Goal: Task Accomplishment & Management: Use online tool/utility

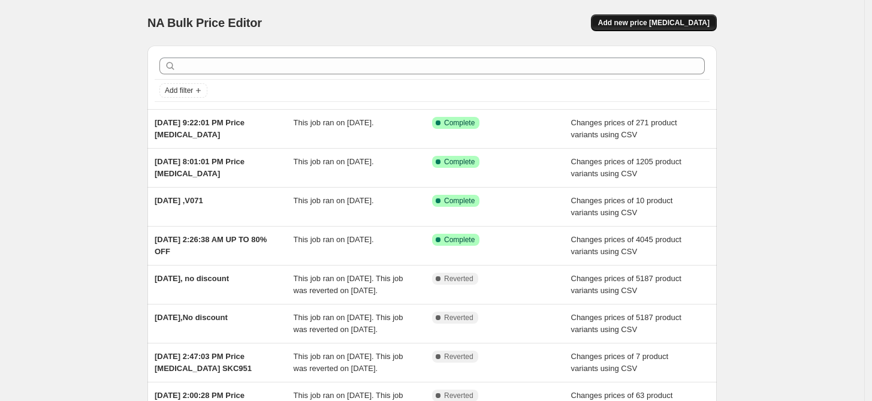
click at [662, 19] on span "Add new price [MEDICAL_DATA]" at bounding box center [653, 23] width 111 height 10
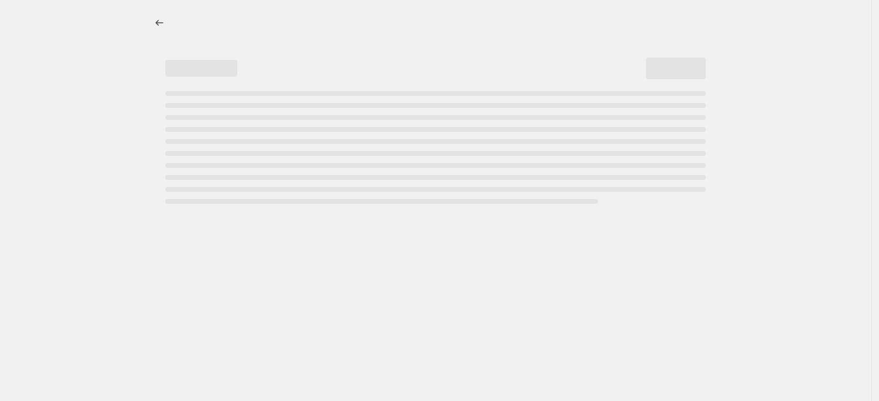
select select "percentage"
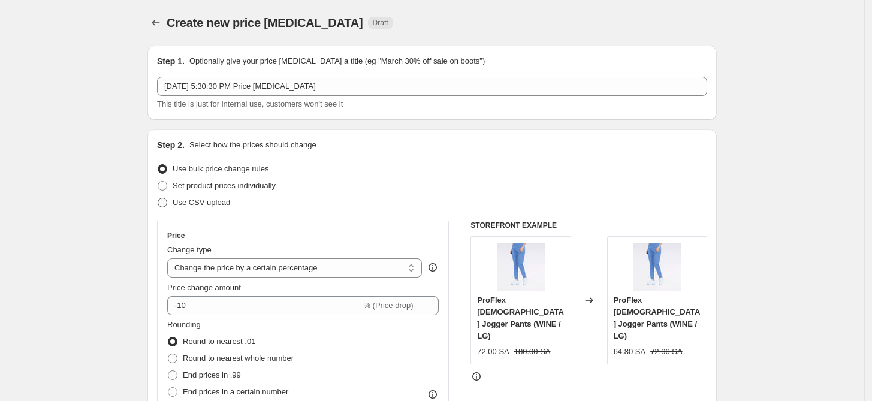
click at [201, 205] on span "Use CSV upload" at bounding box center [202, 202] width 58 height 9
click at [158, 198] on input "Use CSV upload" at bounding box center [158, 198] width 1 height 1
radio input "true"
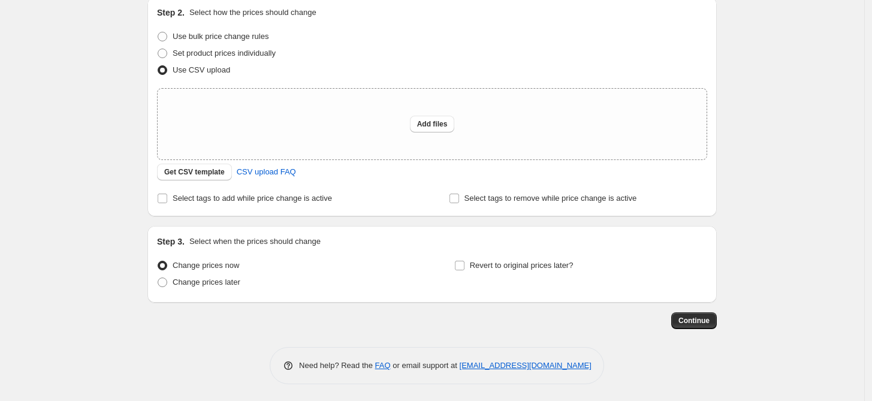
scroll to position [134, 0]
click at [204, 171] on span "Get CSV template" at bounding box center [194, 171] width 61 height 10
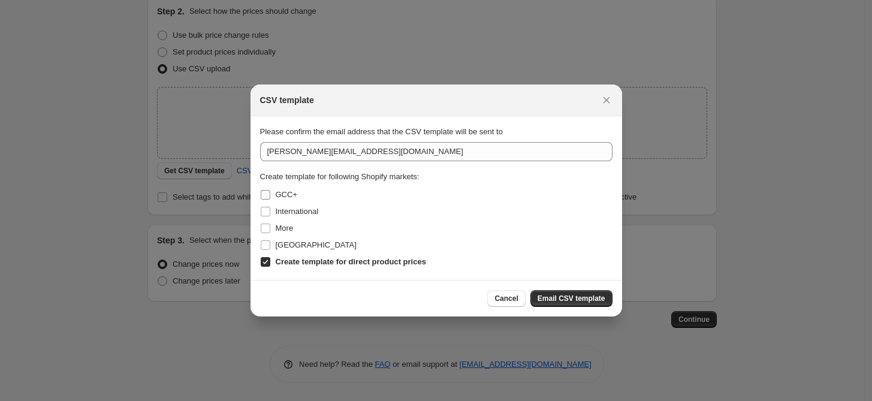
click at [291, 195] on span "GCC+" at bounding box center [287, 194] width 22 height 9
click at [270, 195] on input "GCC+" at bounding box center [266, 195] width 10 height 10
checkbox input "true"
click at [291, 205] on label "International" at bounding box center [289, 211] width 59 height 17
click at [270, 207] on input "International" at bounding box center [266, 212] width 10 height 10
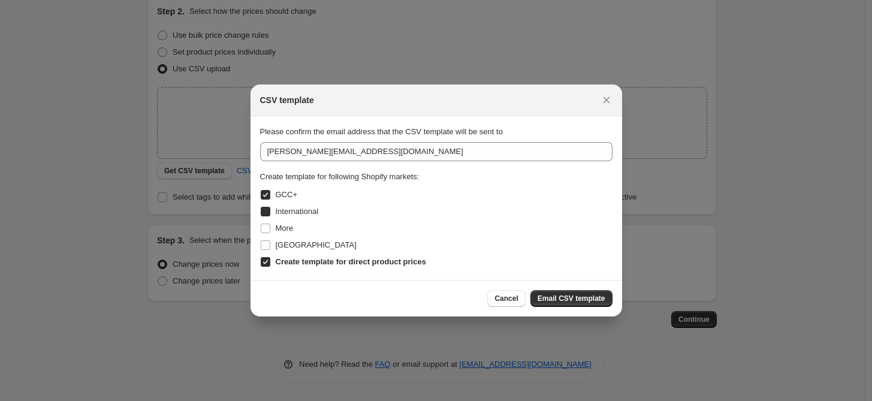
checkbox input "true"
click at [291, 232] on span "More" at bounding box center [285, 228] width 18 height 9
click at [270, 232] on input "More" at bounding box center [266, 229] width 10 height 10
checkbox input "true"
click at [293, 244] on span "[GEOGRAPHIC_DATA]" at bounding box center [316, 244] width 81 height 9
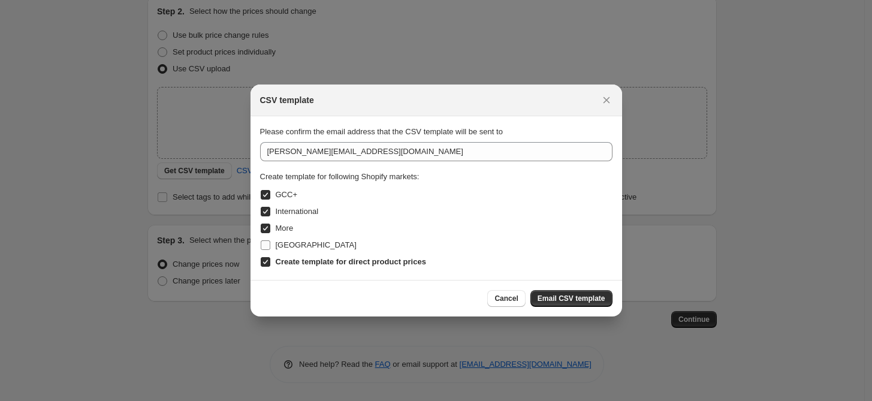
click at [270, 244] on input "[GEOGRAPHIC_DATA]" at bounding box center [266, 245] width 10 height 10
checkbox input "true"
click at [596, 300] on span "Email CSV template" at bounding box center [572, 299] width 68 height 10
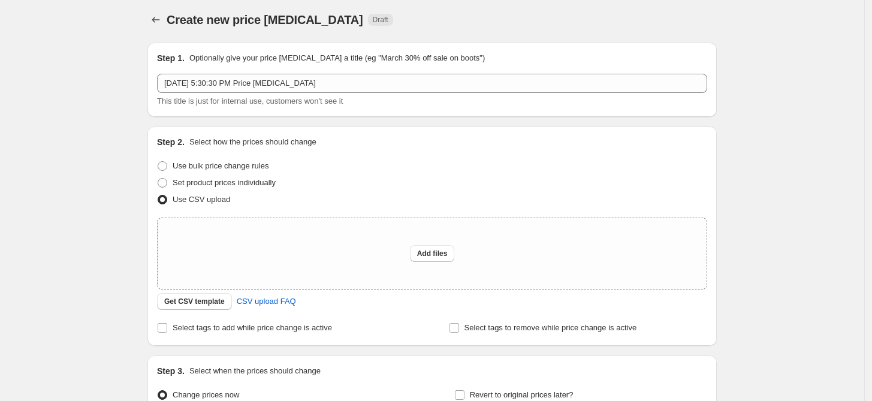
scroll to position [0, 0]
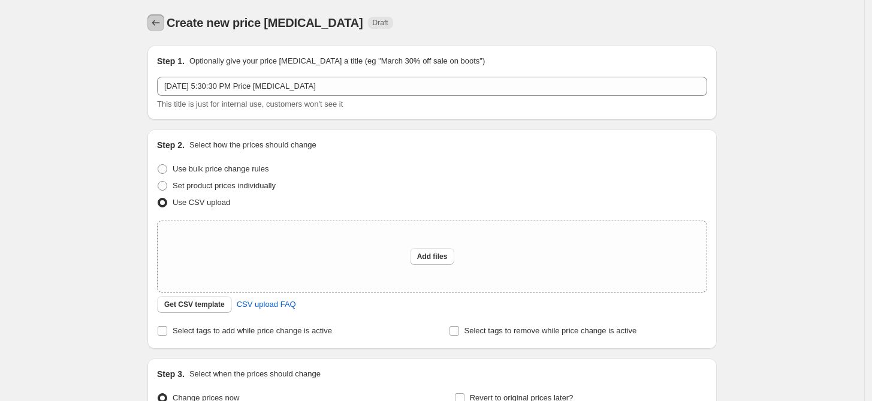
click at [161, 26] on icon "Price change jobs" at bounding box center [156, 23] width 12 height 12
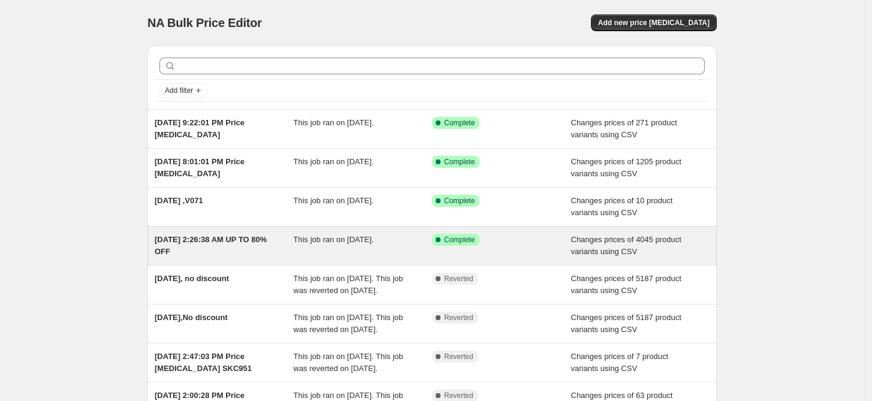
click at [359, 246] on div "This job ran on [DATE]." at bounding box center [363, 246] width 139 height 24
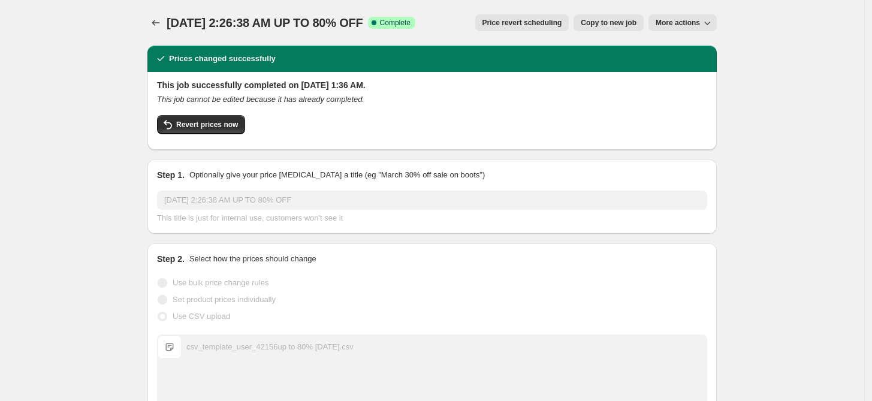
click at [717, 22] on button "More actions" at bounding box center [683, 22] width 68 height 17
click at [698, 38] on button "Export Recap CSV" at bounding box center [694, 47] width 73 height 19
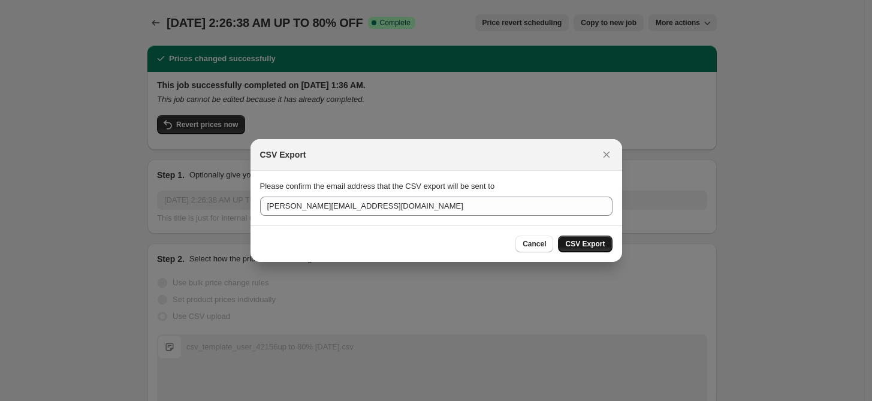
click at [589, 243] on span "CSV Export" at bounding box center [585, 244] width 40 height 10
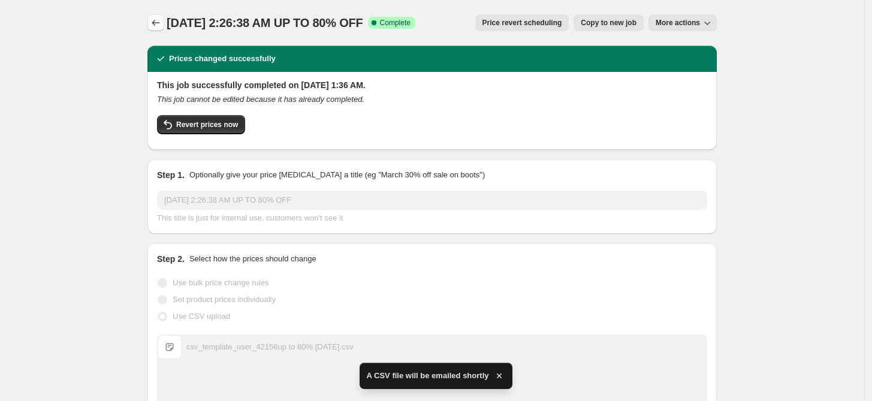
click at [157, 23] on icon "Price change jobs" at bounding box center [156, 23] width 12 height 12
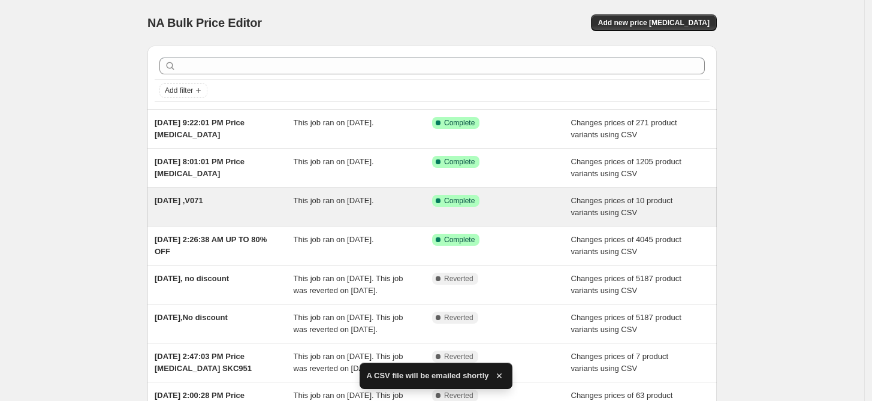
click at [252, 197] on div "[DATE] ,V071" at bounding box center [224, 207] width 139 height 24
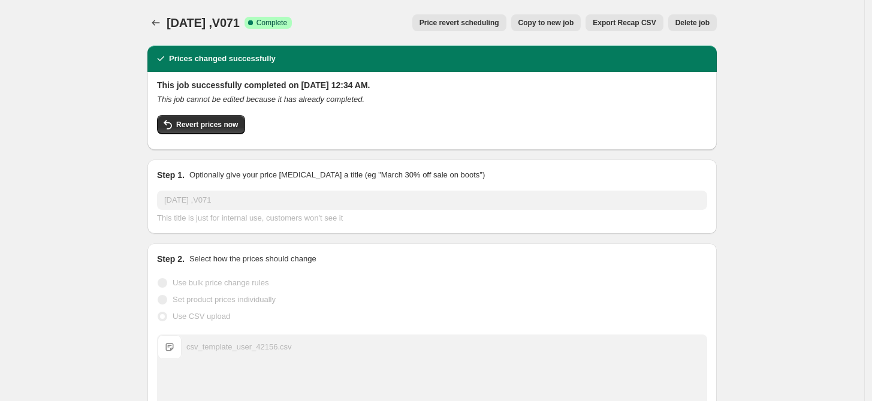
click at [240, 19] on span "[DATE] ,V071" at bounding box center [203, 22] width 73 height 13
copy span "V071"
click at [153, 25] on icon "Price change jobs" at bounding box center [156, 23] width 12 height 12
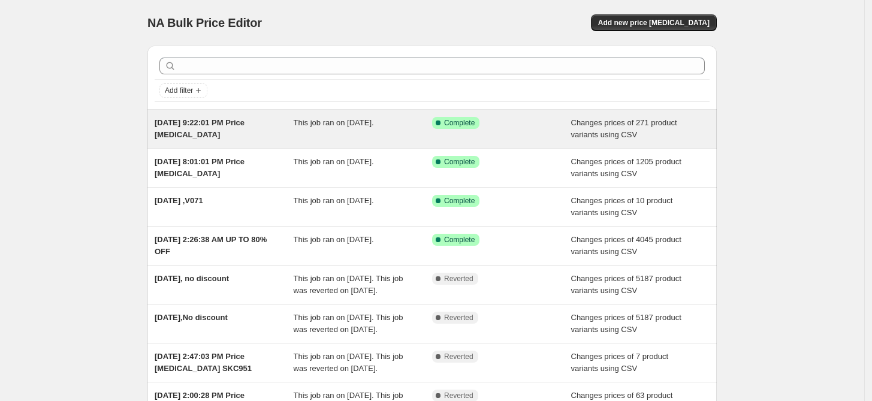
click at [191, 138] on span "[DATE] 9:22:01 PM Price [MEDICAL_DATA]" at bounding box center [200, 128] width 90 height 21
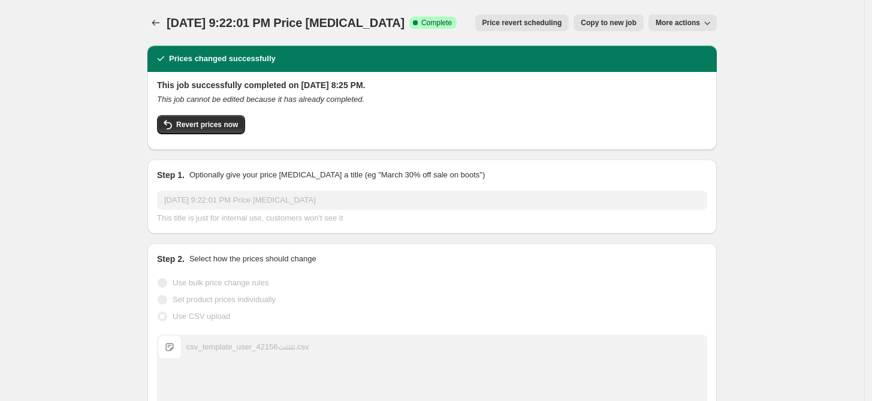
click at [684, 31] on div "[DATE] 9:22:01 PM Price [MEDICAL_DATA]. This page is ready [DATE] 9:22:01 PM Pr…" at bounding box center [431, 23] width 569 height 46
click at [689, 22] on span "More actions" at bounding box center [678, 23] width 44 height 10
click at [678, 51] on span "Export Recap CSV" at bounding box center [693, 47] width 65 height 9
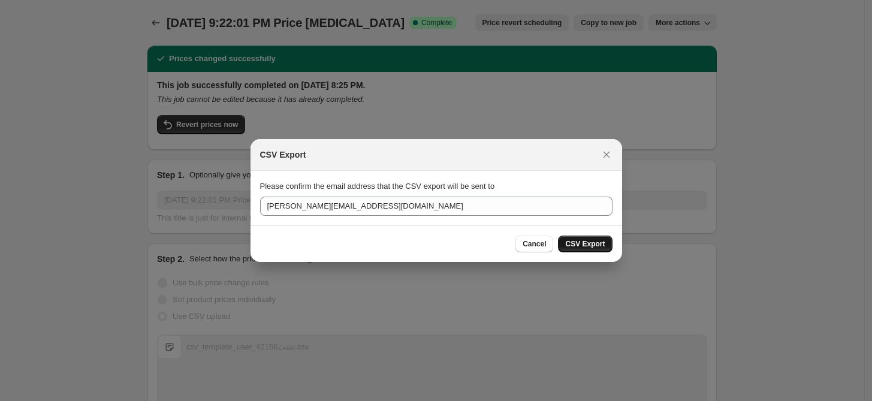
click at [585, 248] on span "CSV Export" at bounding box center [585, 244] width 40 height 10
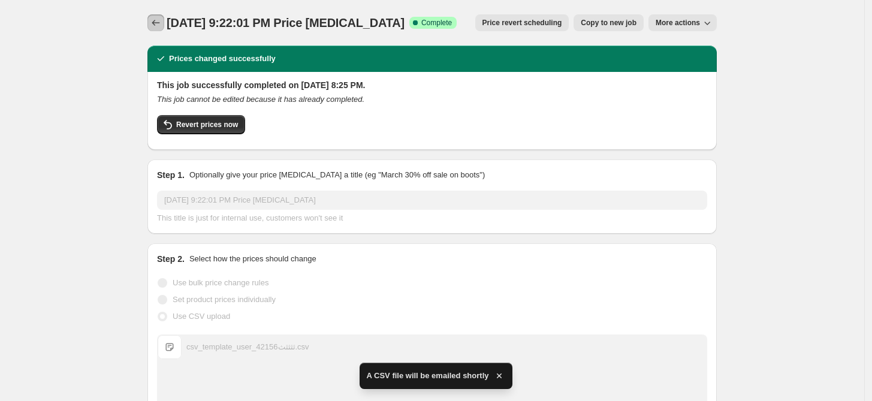
click at [156, 20] on icon "Price change jobs" at bounding box center [156, 23] width 12 height 12
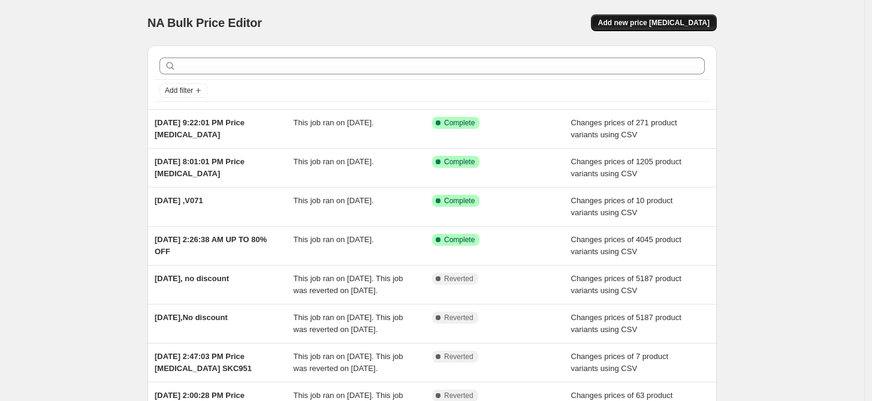
click at [642, 23] on span "Add new price [MEDICAL_DATA]" at bounding box center [653, 23] width 111 height 10
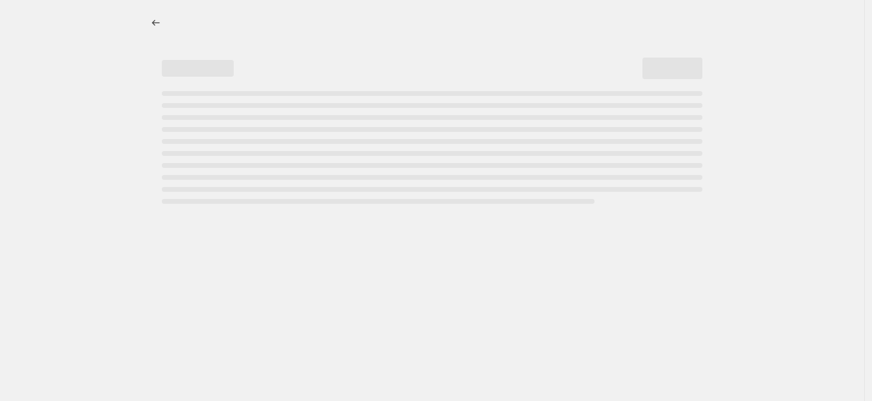
select select "percentage"
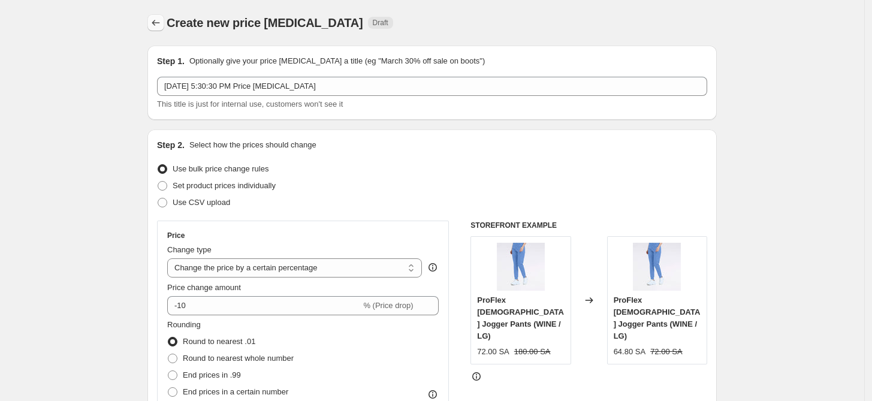
click at [160, 24] on icon "Price change jobs" at bounding box center [156, 23] width 12 height 12
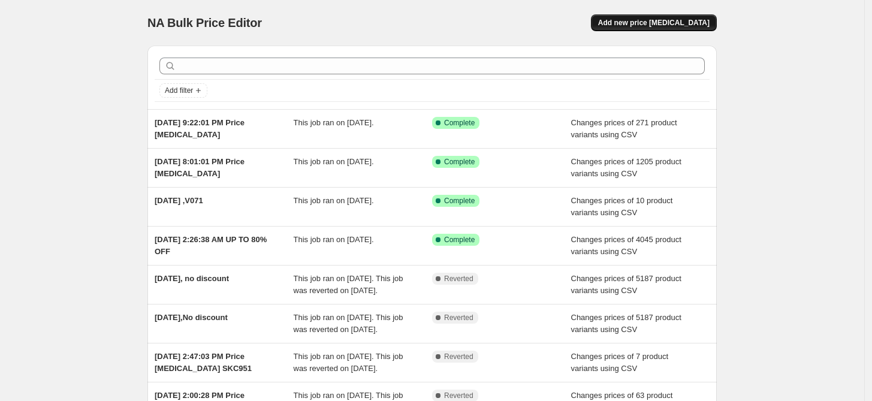
click at [681, 26] on span "Add new price [MEDICAL_DATA]" at bounding box center [653, 23] width 111 height 10
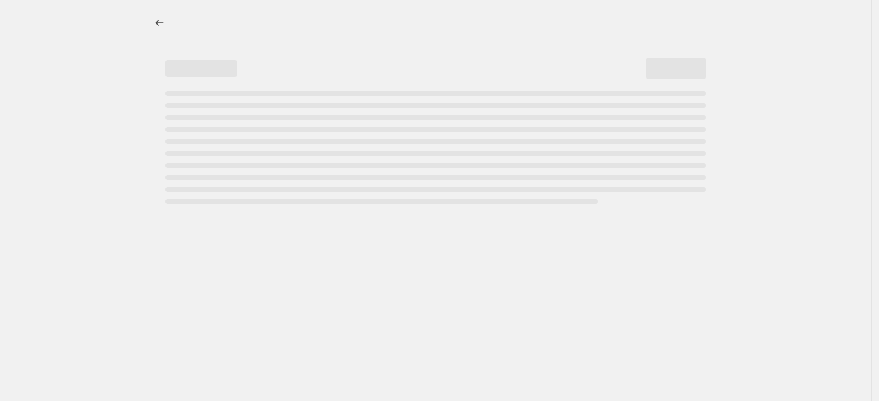
select select "percentage"
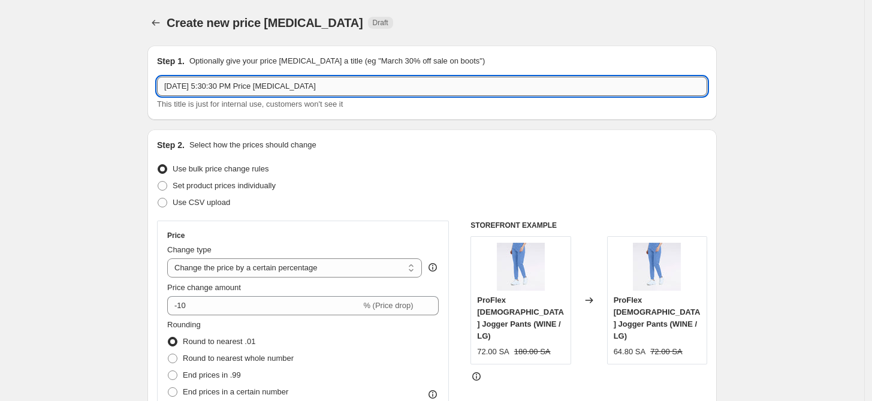
click at [368, 89] on input "[DATE] 5:30:30 PM Price [MEDICAL_DATA]" at bounding box center [432, 86] width 550 height 19
drag, startPoint x: 369, startPoint y: 86, endPoint x: 325, endPoint y: 90, distance: 43.9
click at [325, 90] on input "[DATE] 5:30:30 PM Price [MEDICAL_DATA]" at bounding box center [432, 86] width 550 height 19
type input "[DATE] 5:30:30 PM Up to 80%"
click at [194, 204] on span "Use CSV upload" at bounding box center [202, 202] width 58 height 9
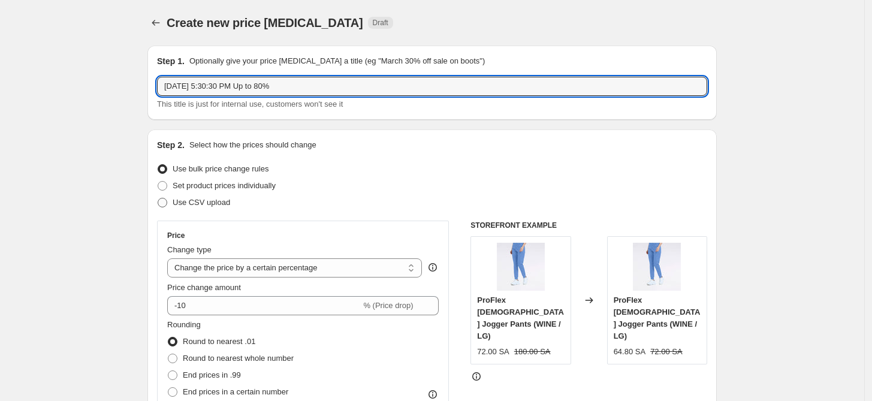
click at [158, 198] on input "Use CSV upload" at bounding box center [158, 198] width 1 height 1
radio input "true"
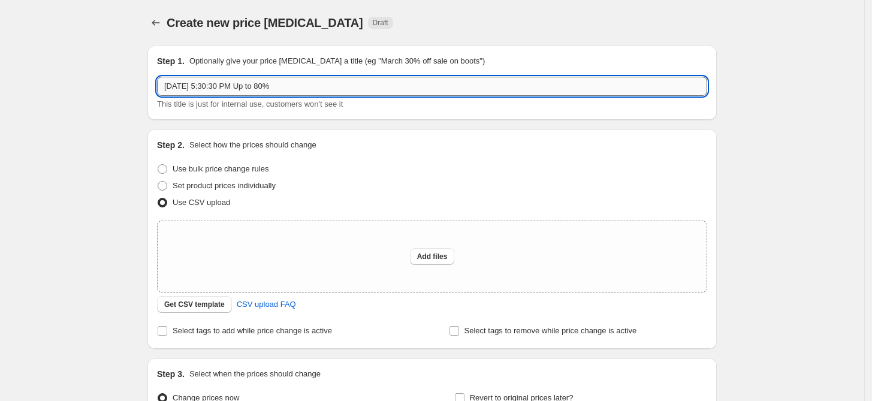
click at [330, 86] on input "[DATE] 5:30:30 PM Up to 80%" at bounding box center [432, 86] width 550 height 19
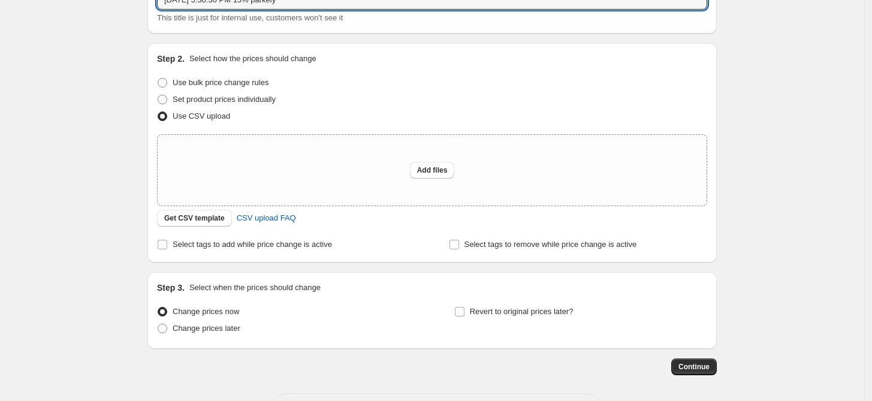
scroll to position [134, 0]
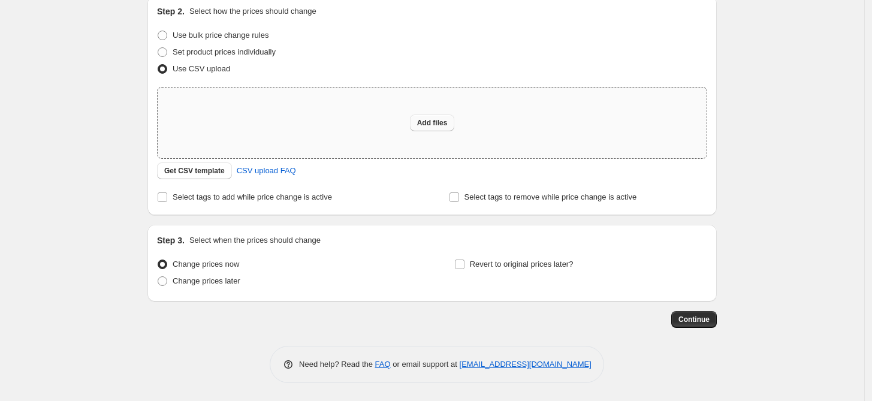
type input "[DATE] 5:30:30 PM 15% parkely"
click at [439, 121] on span "Add files" at bounding box center [432, 123] width 31 height 10
type input "C:\fakepath\csv_template_user_[DATE].csv"
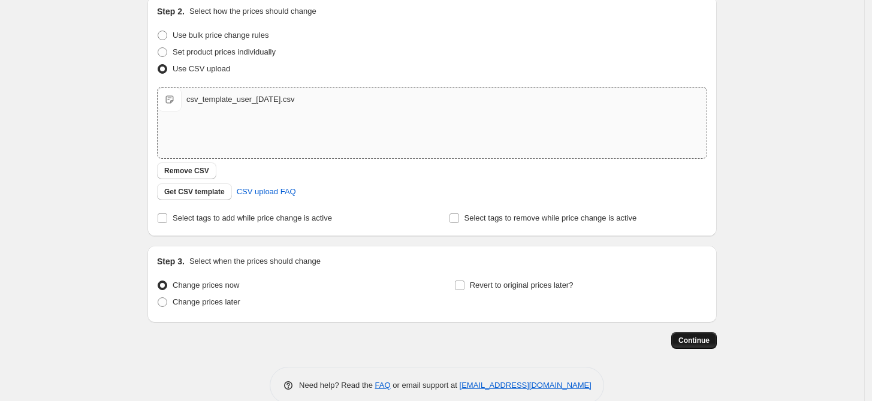
click at [704, 345] on button "Continue" at bounding box center [694, 340] width 46 height 17
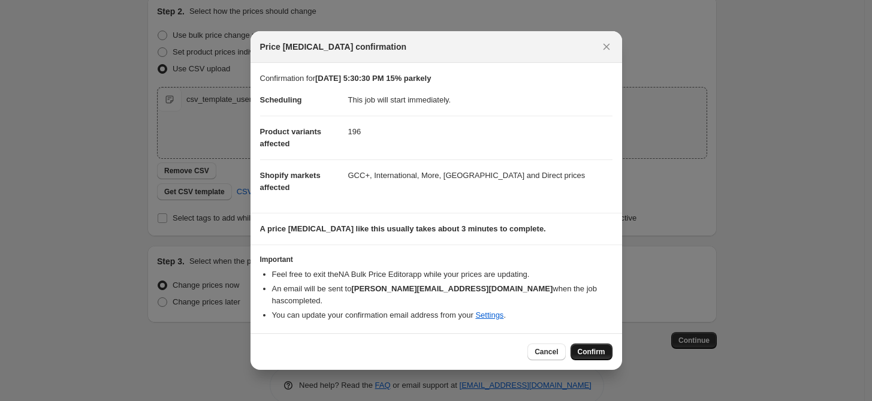
click at [584, 347] on span "Confirm" at bounding box center [592, 352] width 28 height 10
